Goal: Find specific fact: Find specific fact

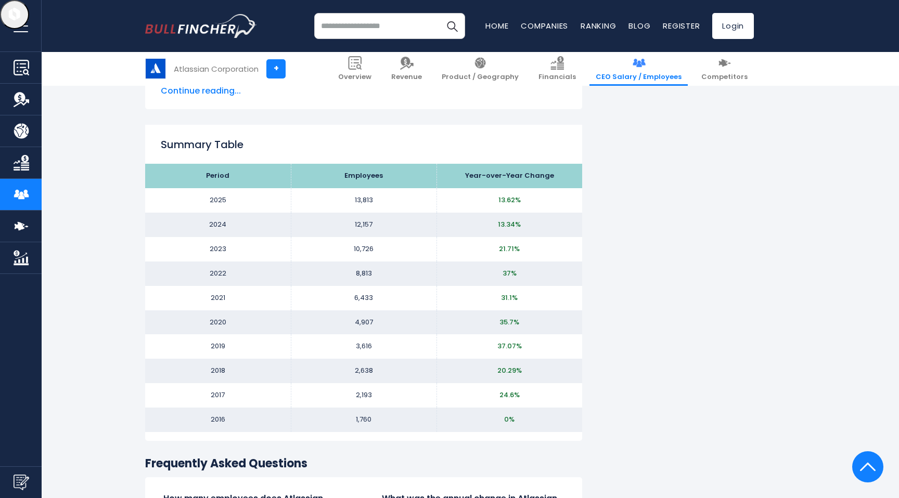
scroll to position [1066, 0]
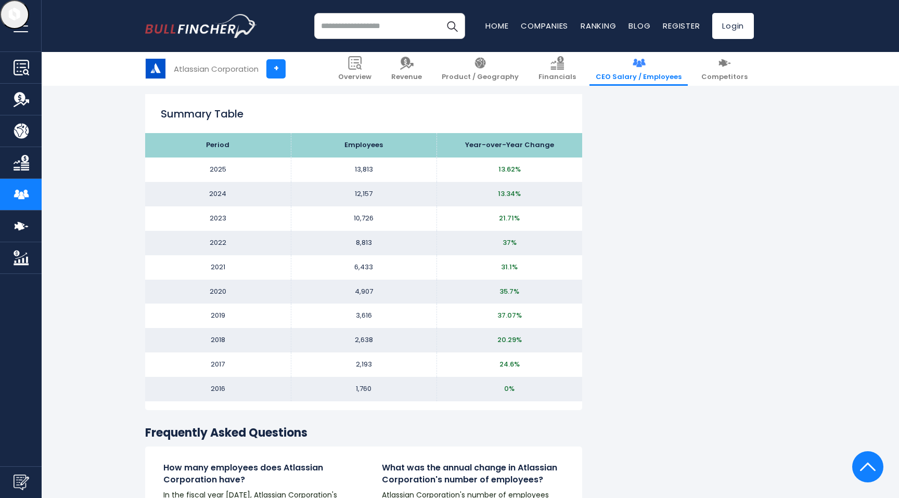
click at [535, 237] on td "37%" at bounding box center [510, 243] width 146 height 24
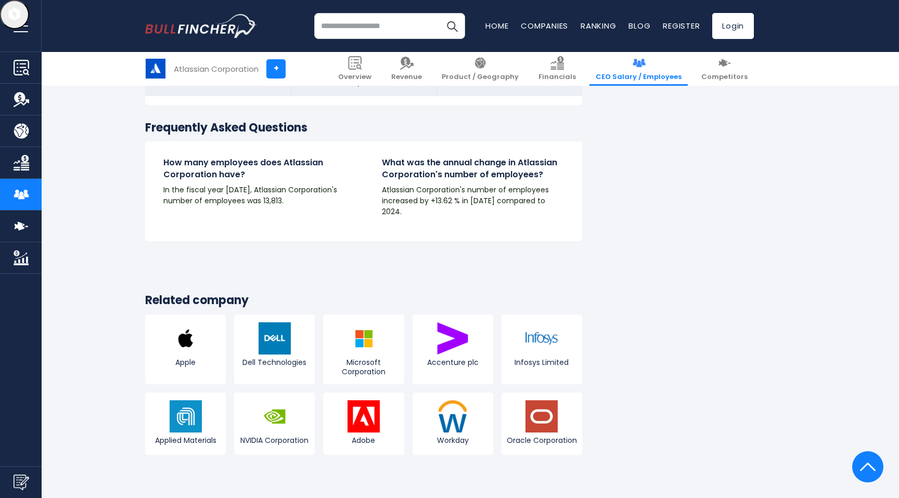
scroll to position [1283, 0]
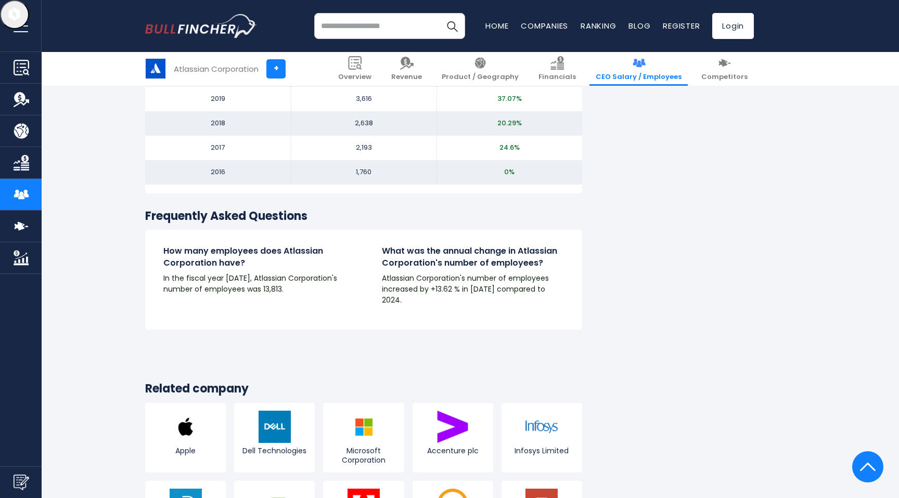
click at [363, 28] on input "search" at bounding box center [389, 26] width 151 height 26
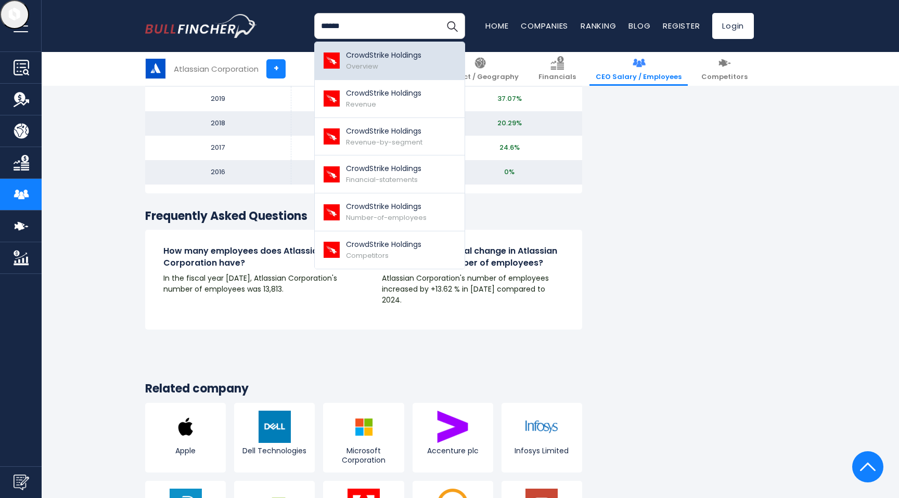
type input "******"
click at [361, 59] on p "CrowdStrike Holdings" at bounding box center [383, 55] width 75 height 11
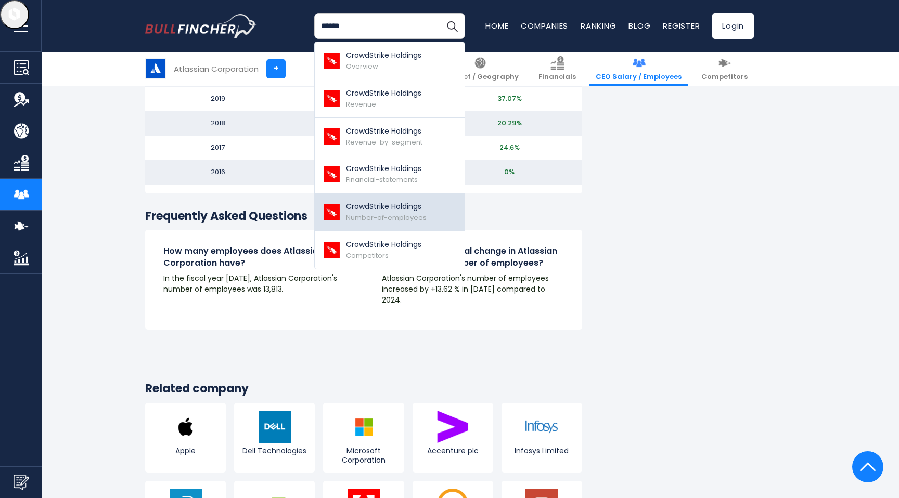
click at [342, 216] on link "CrowdStrike Holdings Number-of-employees" at bounding box center [390, 213] width 150 height 38
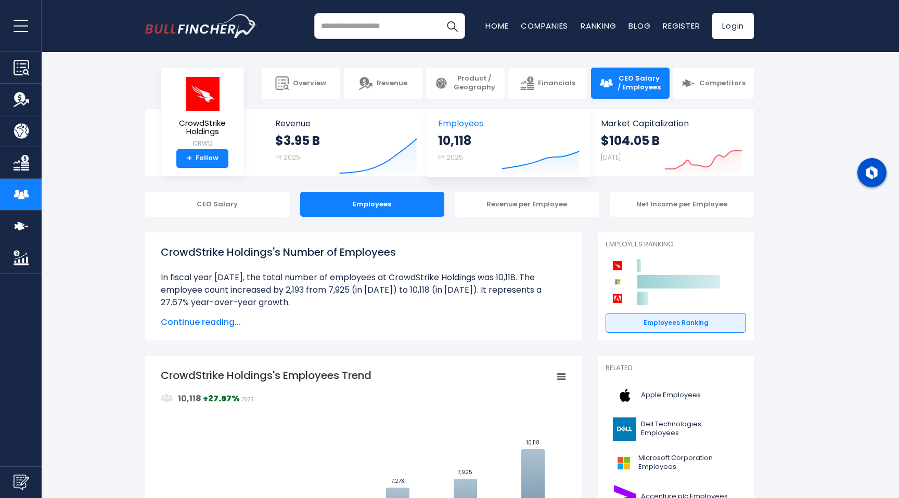
click at [476, 141] on div "10,118 FY 2025 Created with Highcharts 12.1.2" at bounding box center [508, 155] width 141 height 44
click at [373, 72] on link "Revenue" at bounding box center [383, 83] width 79 height 31
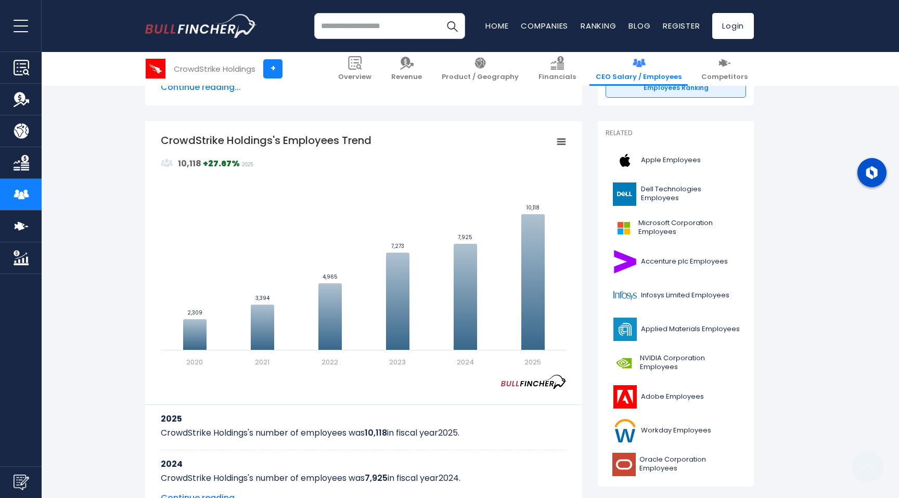
scroll to position [248, 0]
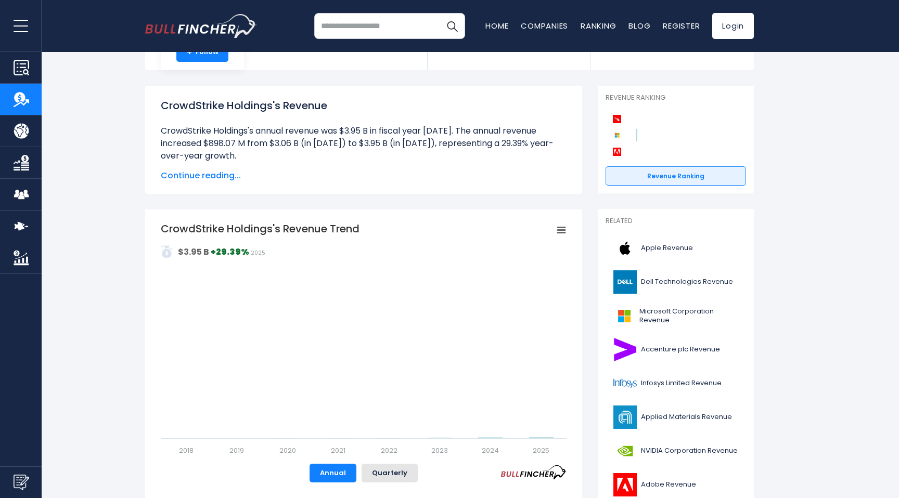
scroll to position [256, 0]
